Goal: Information Seeking & Learning: Learn about a topic

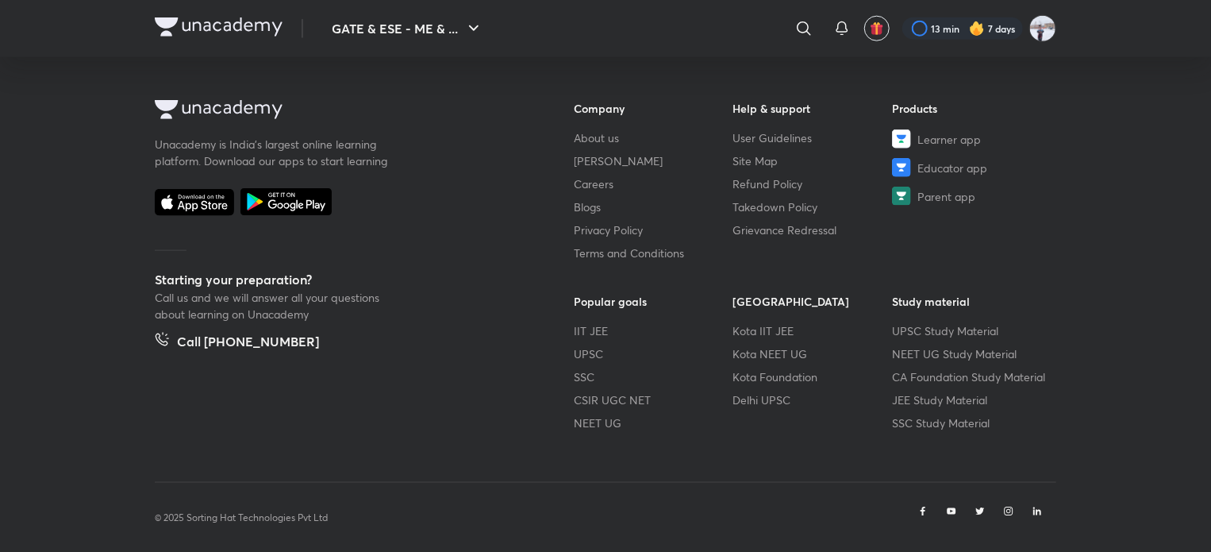
scroll to position [955, 0]
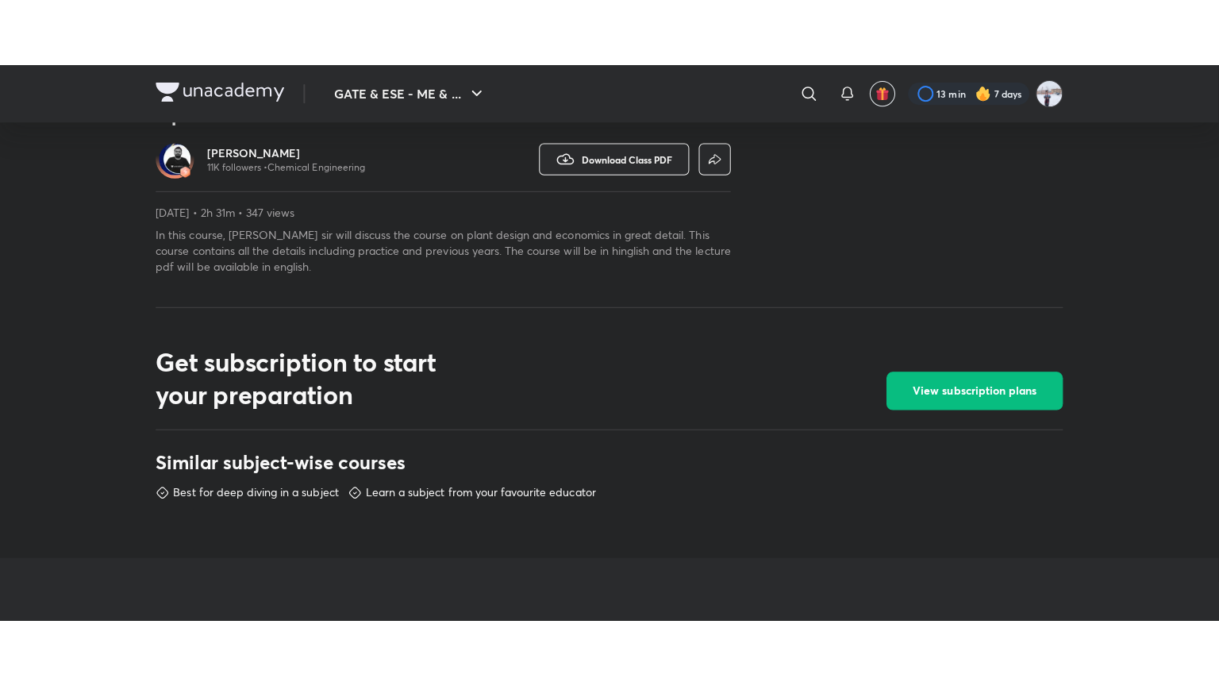
scroll to position [476, 0]
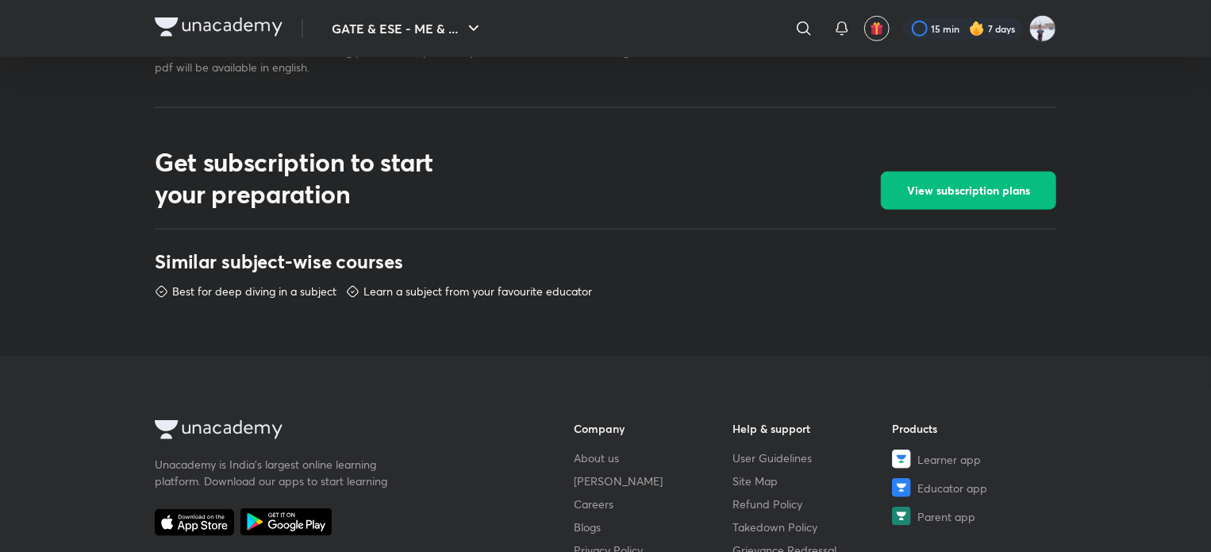
scroll to position [635, 0]
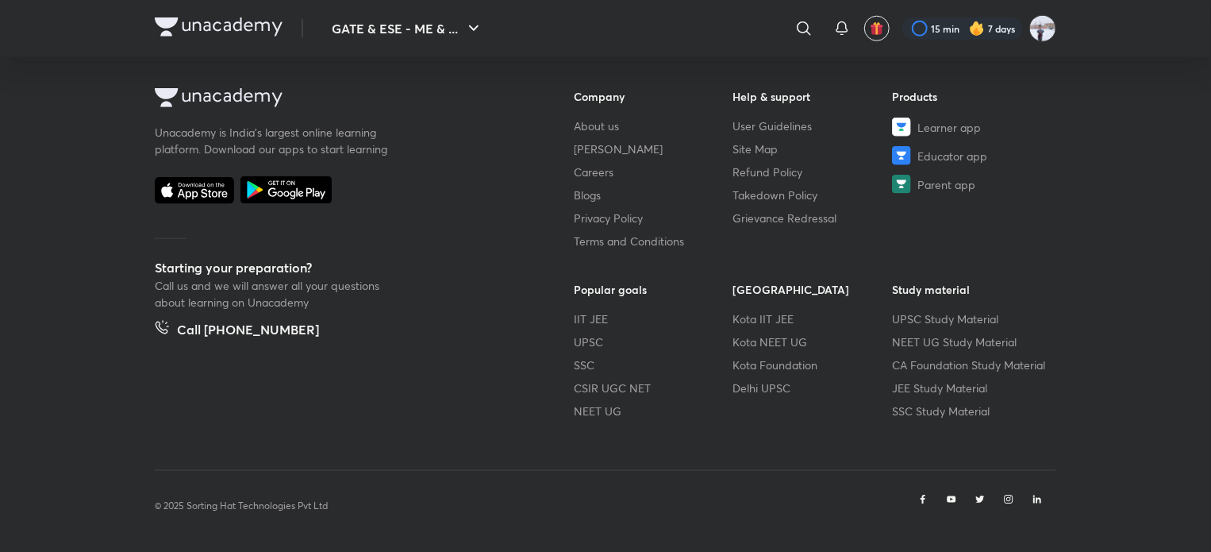
scroll to position [955, 0]
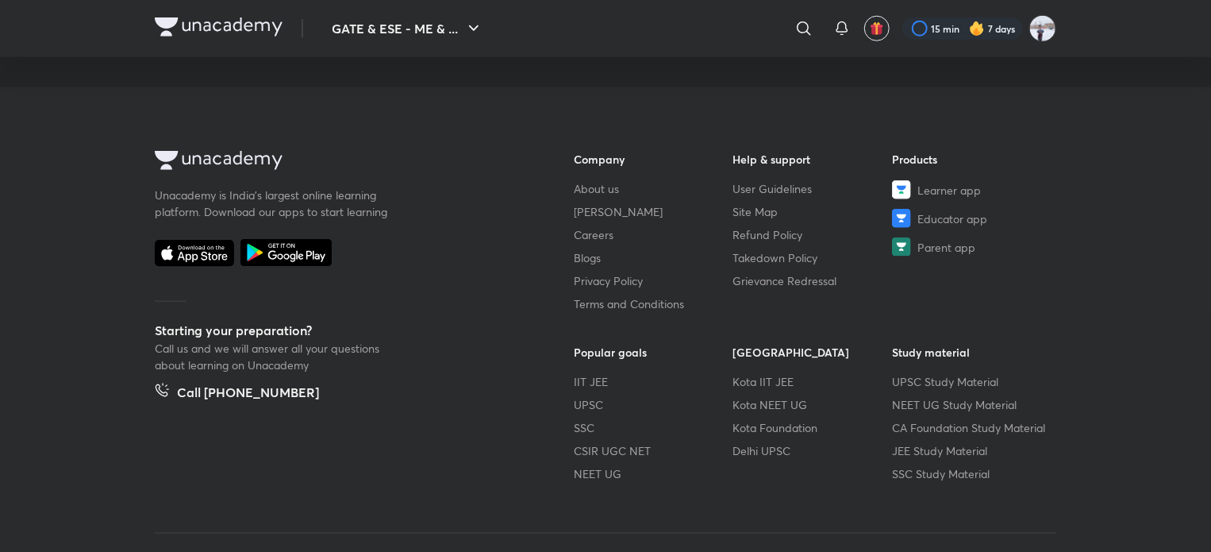
scroll to position [920, 0]
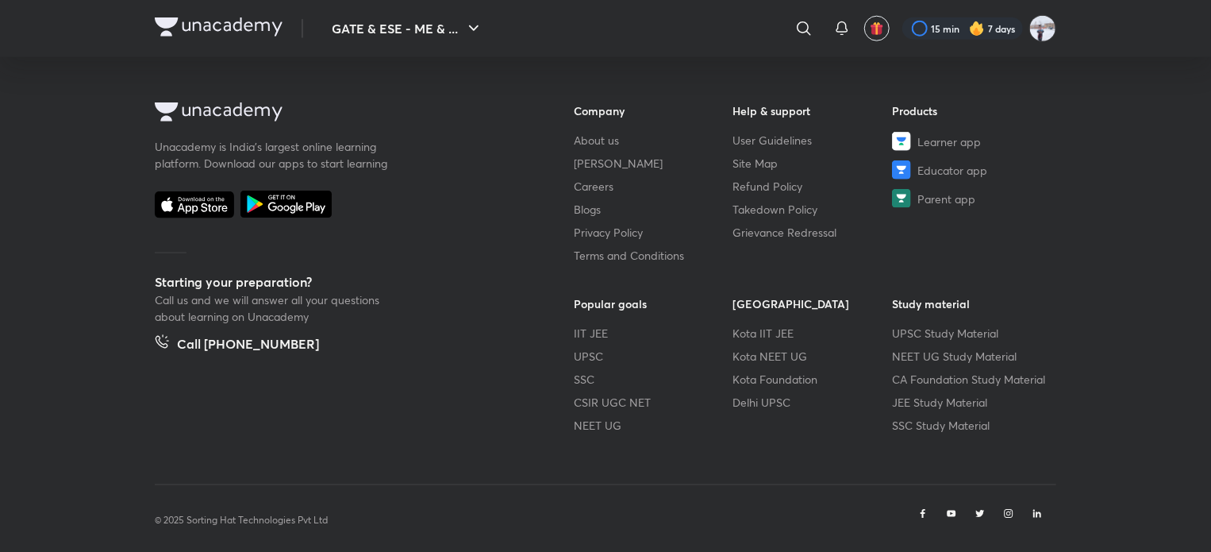
scroll to position [952, 0]
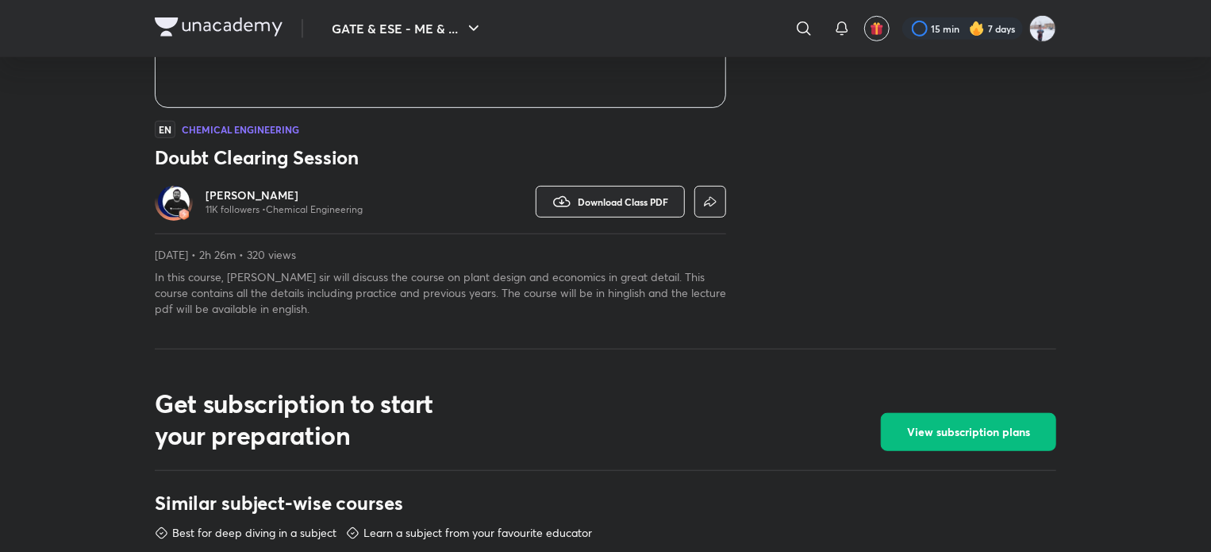
scroll to position [413, 0]
